Goal: Find specific page/section: Find specific page/section

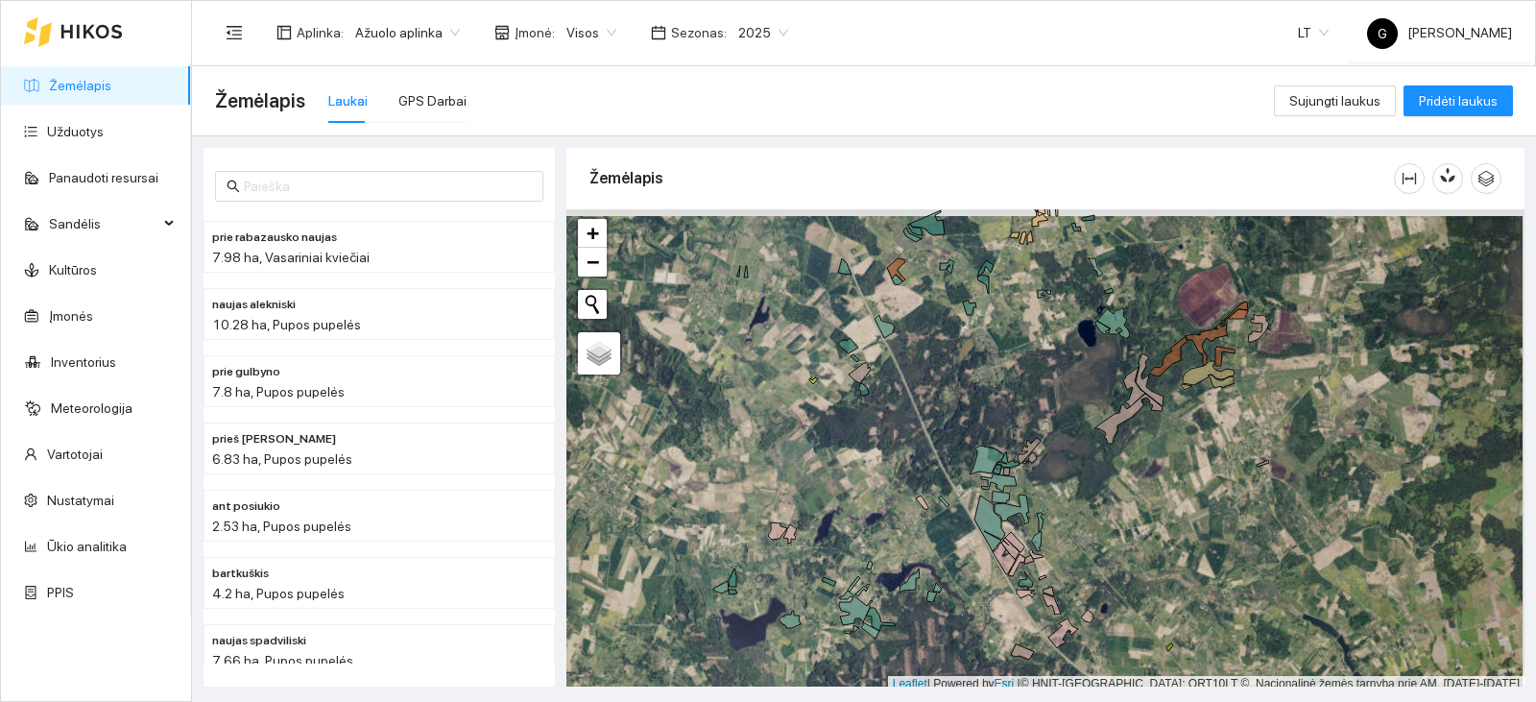
scroll to position [6, 0]
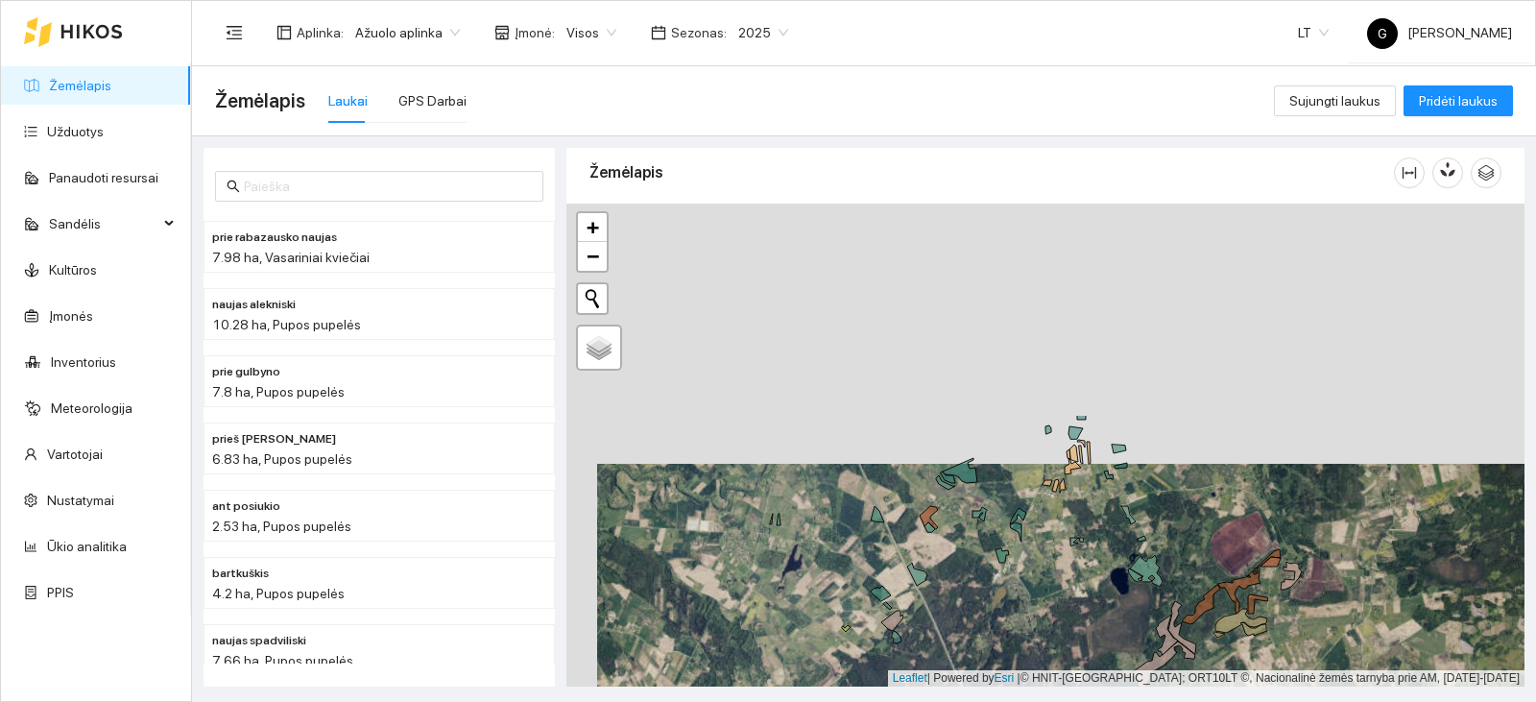
drag, startPoint x: 1048, startPoint y: 357, endPoint x: 1097, endPoint y: 690, distance: 336.6
click at [1097, 690] on main "Žemėlapis Laukai GPS Darbai Sujungti laukus Pridėti laukus prie rabazausko nauj…" at bounding box center [864, 383] width 1344 height 635
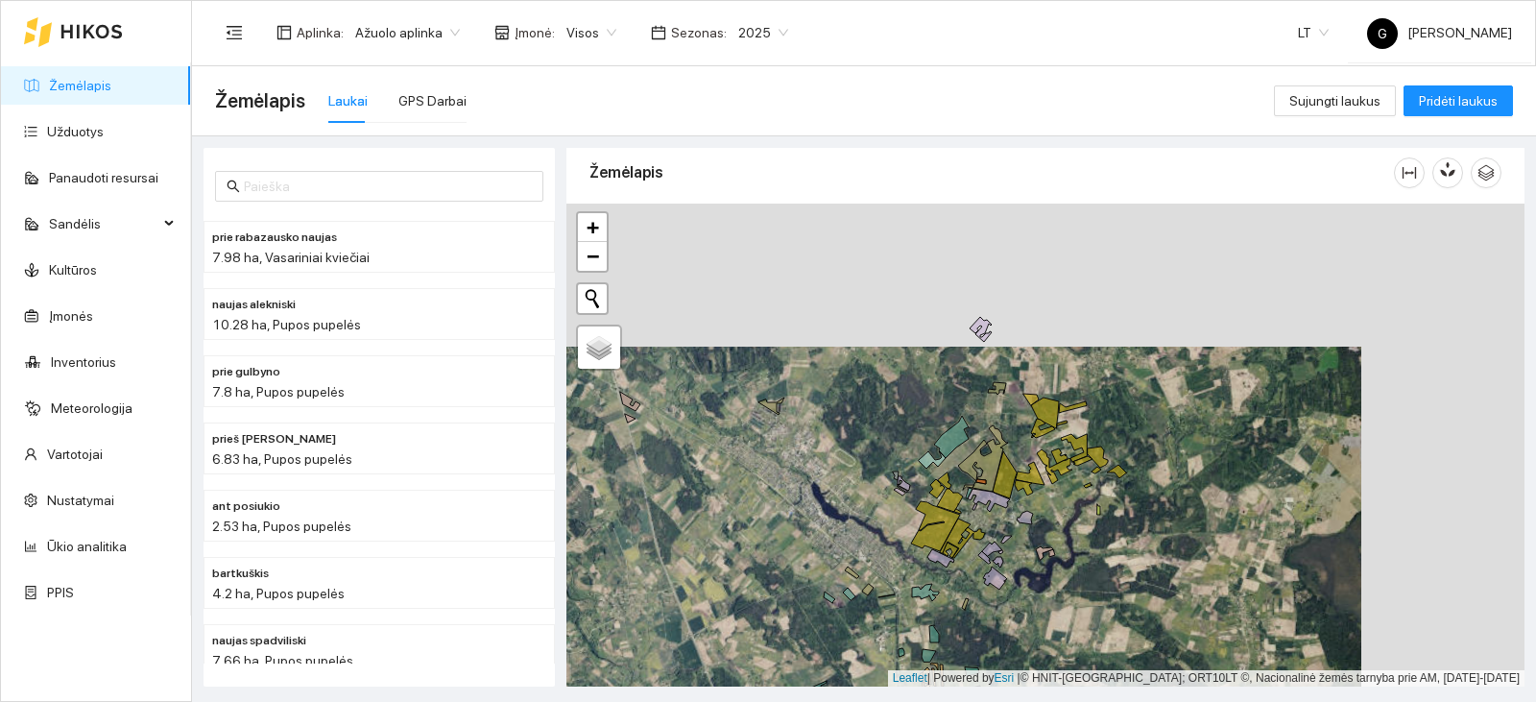
drag, startPoint x: 949, startPoint y: 459, endPoint x: 895, endPoint y: 527, distance: 86.8
click at [895, 527] on div "+ − Nieko nerasta. Bandykite dar kartą. Žemėlapis Palydovas Leaflet | Powered b…" at bounding box center [1045, 444] width 958 height 483
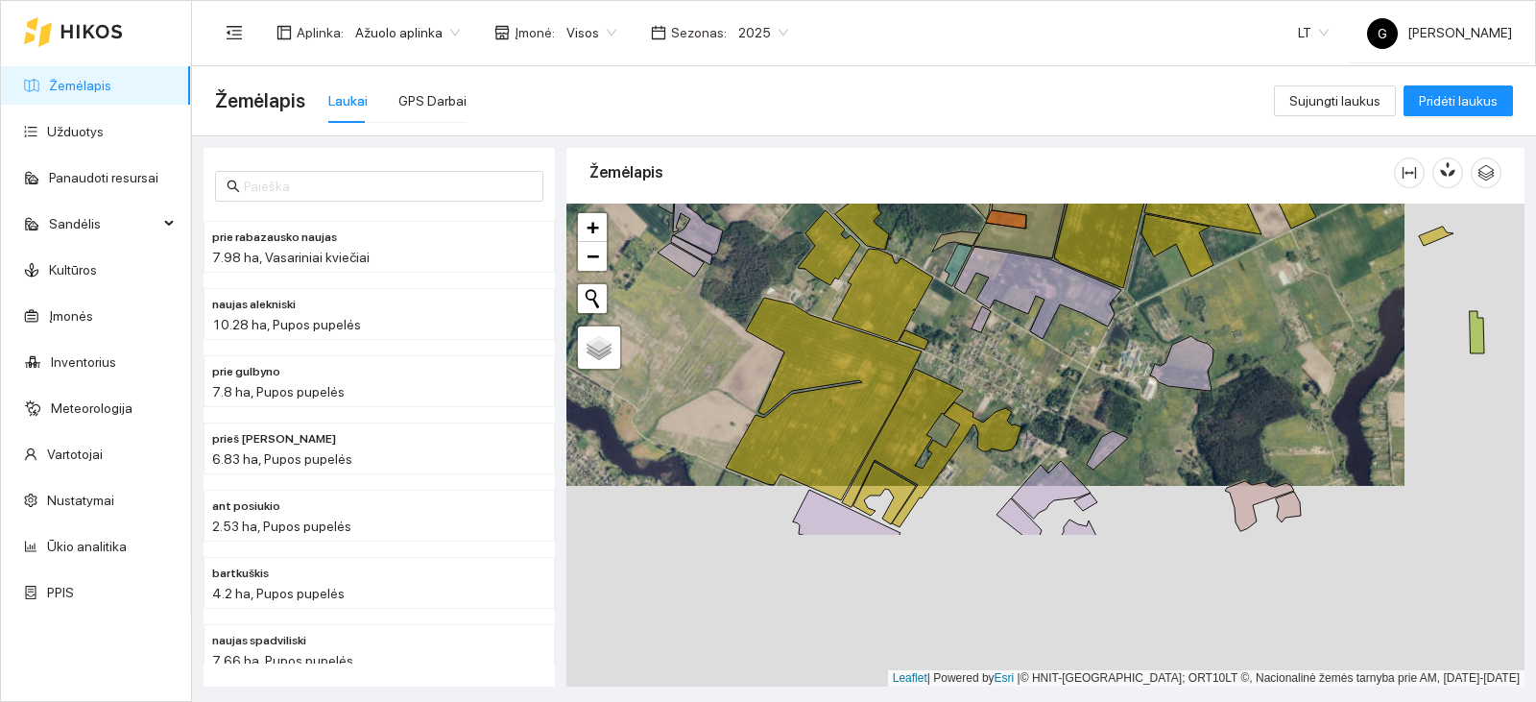
drag, startPoint x: 812, startPoint y: 552, endPoint x: 691, endPoint y: 375, distance: 214.0
click at [691, 375] on div "+ − Nieko nerasta. Bandykite dar kartą. Žemėlapis Palydovas Leaflet | Powered b…" at bounding box center [1045, 444] width 958 height 483
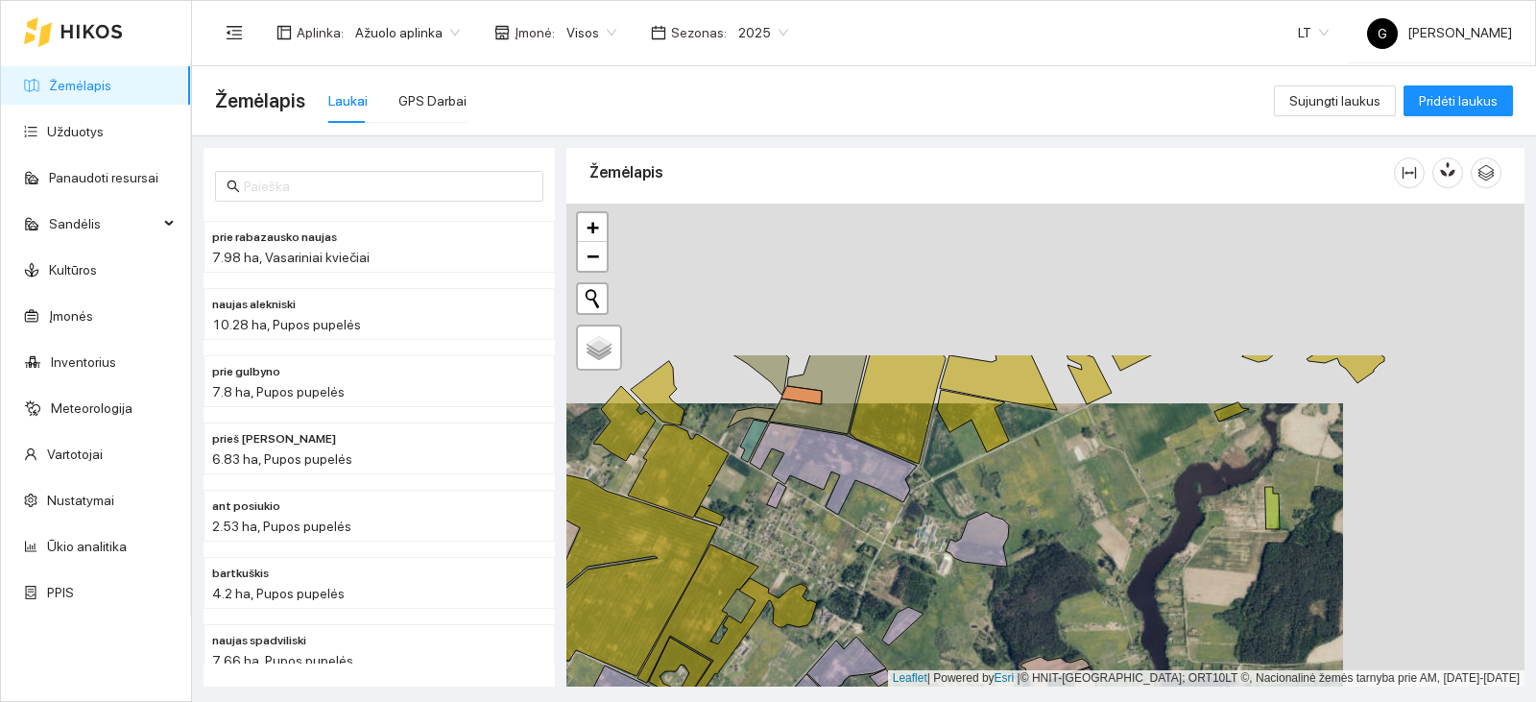
drag, startPoint x: 1081, startPoint y: 367, endPoint x: 935, endPoint y: 535, distance: 222.5
click at [935, 535] on div "+ − Nieko nerasta. Bandykite dar kartą. Žemėlapis Palydovas Leaflet | Powered b…" at bounding box center [1045, 444] width 958 height 483
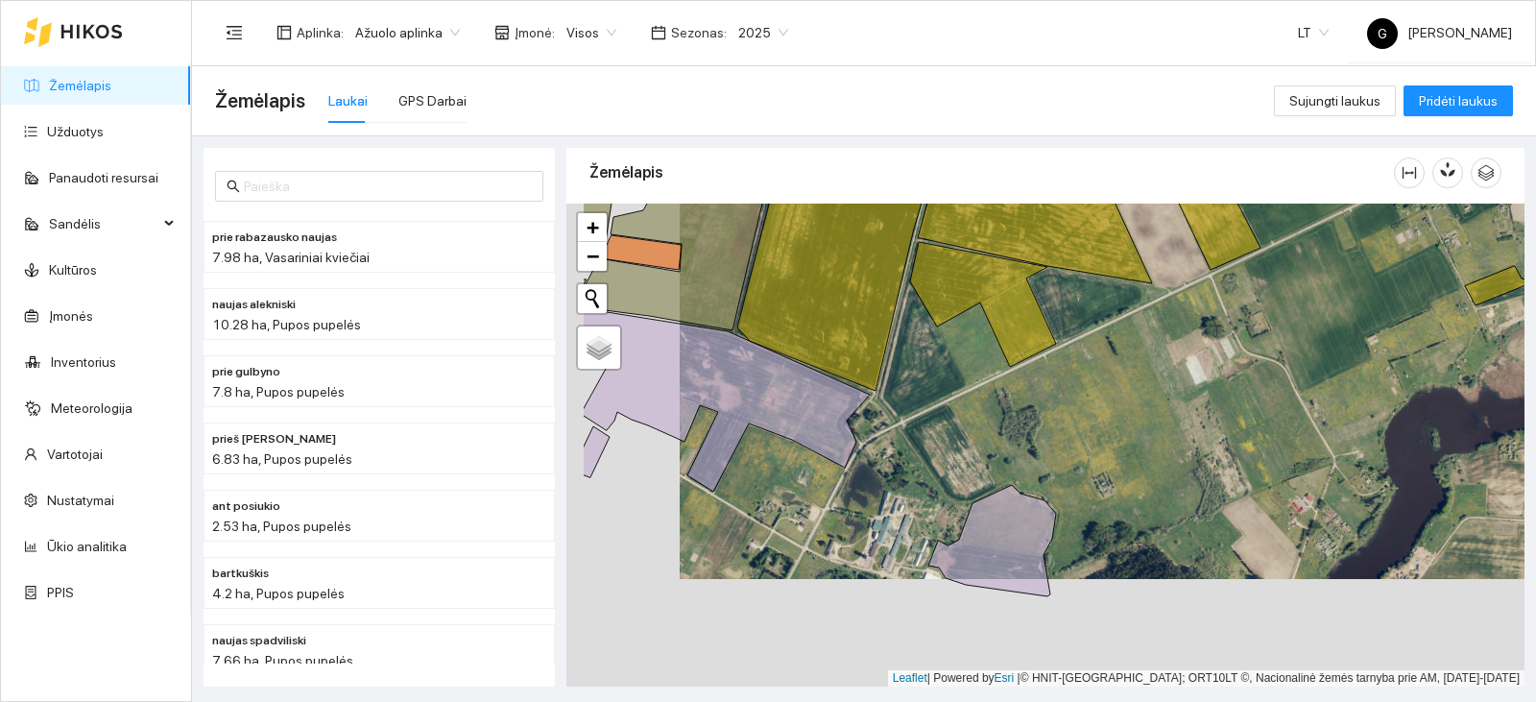
drag, startPoint x: 908, startPoint y: 525, endPoint x: 1052, endPoint y: 450, distance: 162.3
click at [1052, 450] on div "+ − Nieko nerasta. Bandykite dar kartą. Žemėlapis Palydovas Leaflet | Powered b…" at bounding box center [1045, 444] width 958 height 483
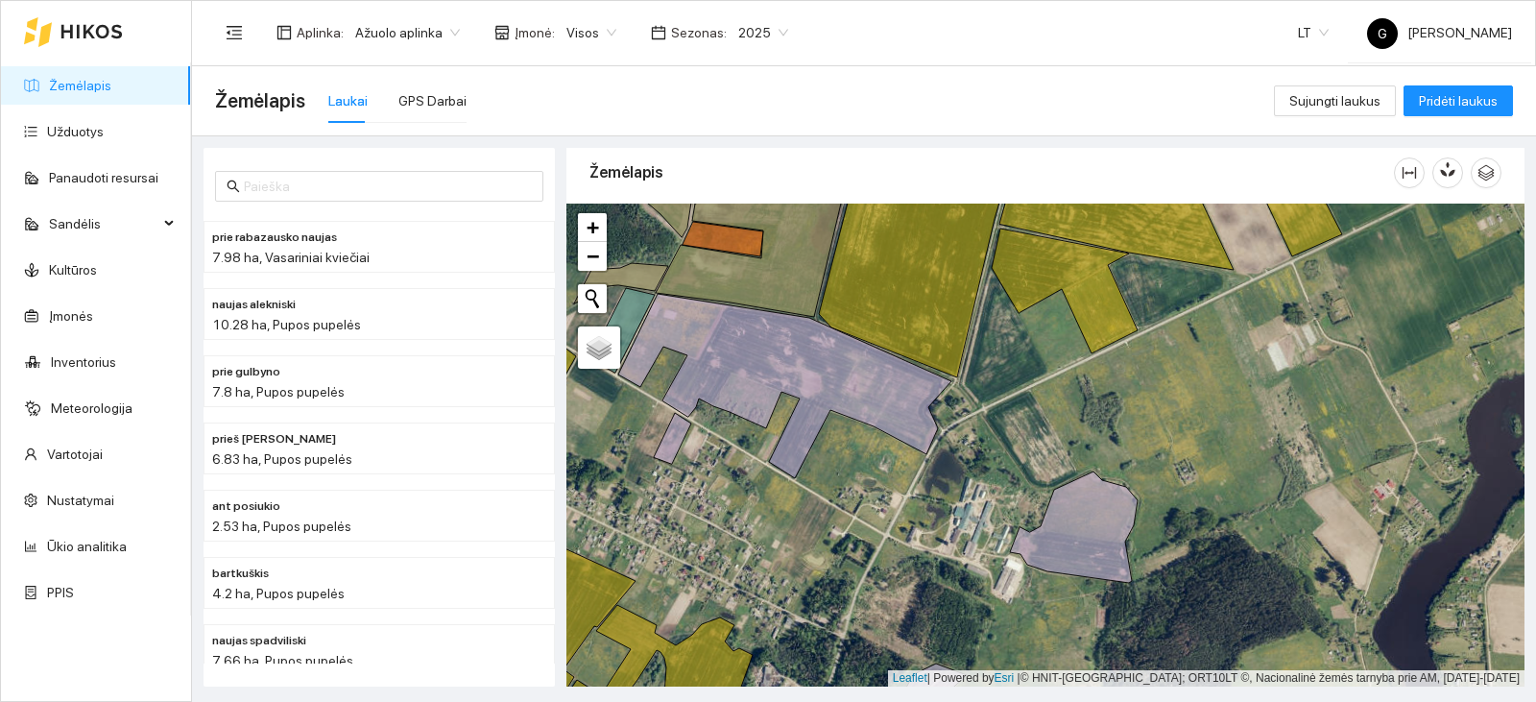
click at [1164, 439] on div "+ − Nieko nerasta. Bandykite dar kartą. Žemėlapis Palydovas Leaflet | Powered b…" at bounding box center [1045, 444] width 958 height 483
click at [727, 36] on div "2025" at bounding box center [763, 32] width 73 height 31
click at [746, 258] on div "2026" at bounding box center [747, 254] width 50 height 21
